Goal: Check status: Check status

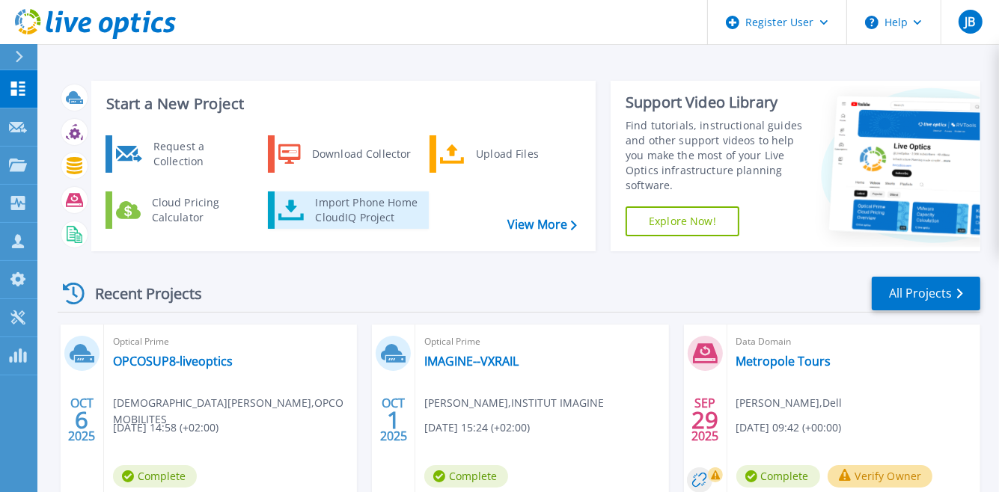
click at [356, 213] on div "Import Phone Home CloudIQ Project" at bounding box center [366, 210] width 117 height 30
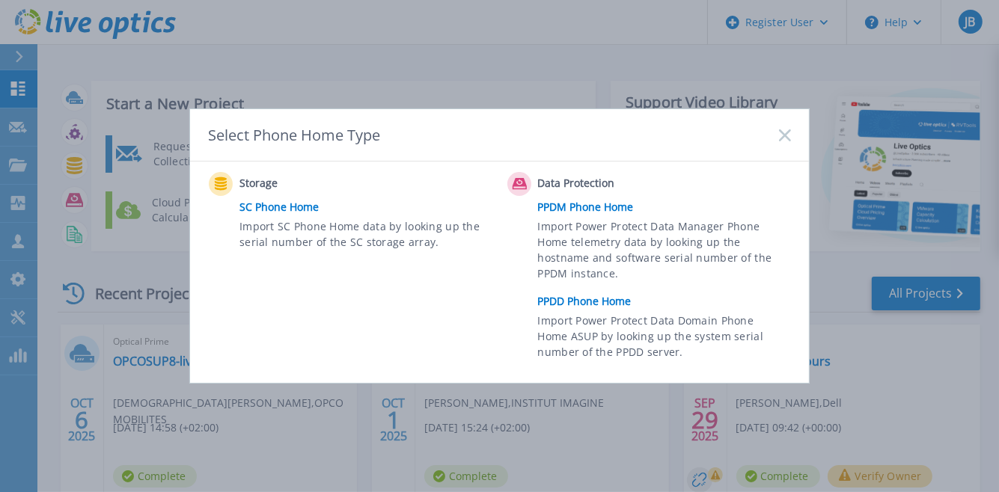
click at [581, 298] on link "PPDD Phone Home" at bounding box center [668, 301] width 260 height 22
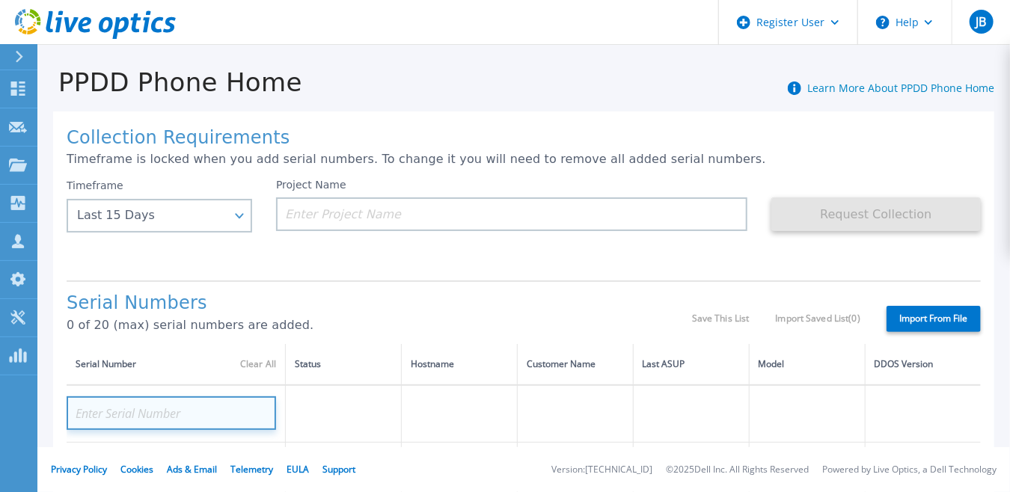
click at [200, 412] on input at bounding box center [172, 414] width 210 height 34
paste input "CKM00181800725"
type input "CKM00181800725"
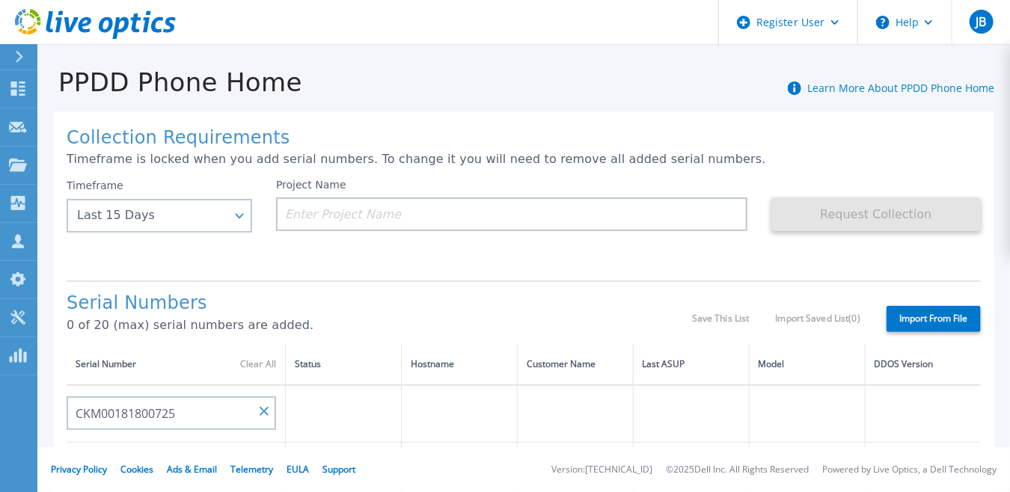
click at [290, 438] on td at bounding box center [344, 414] width 116 height 58
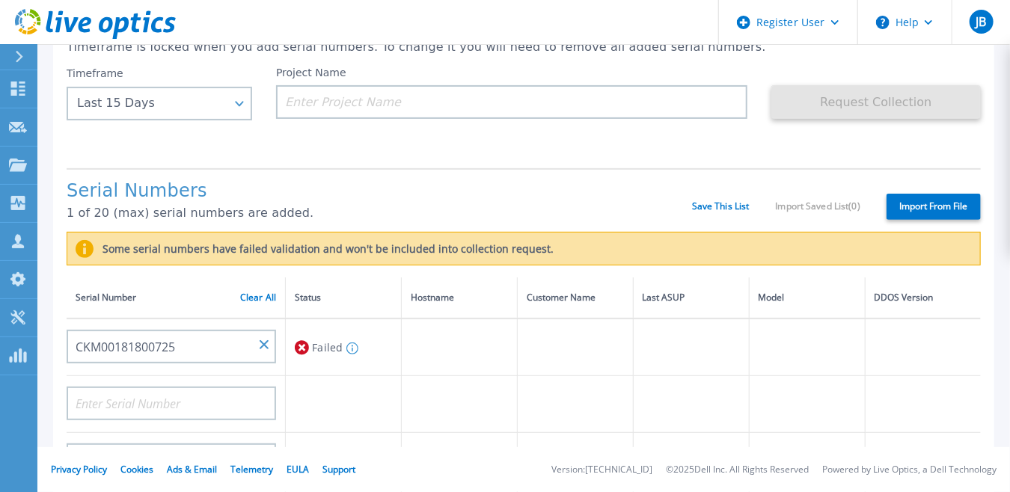
scroll to position [150, 0]
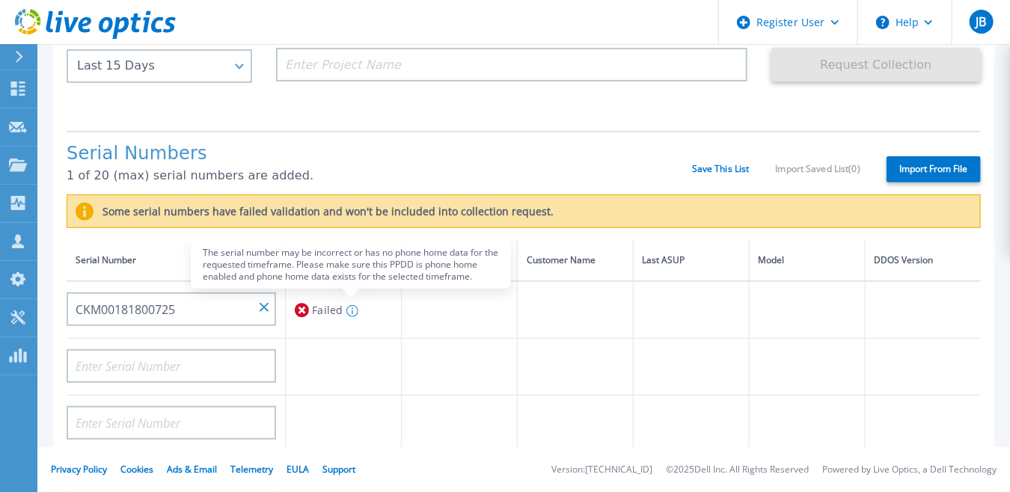
click at [349, 314] on icon at bounding box center [352, 311] width 12 height 12
